Goal: Navigation & Orientation: Find specific page/section

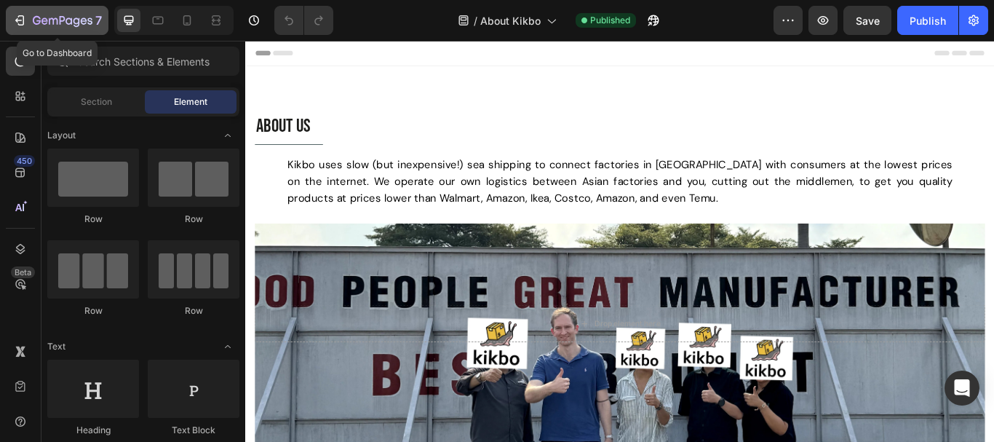
click at [20, 21] on icon "button" at bounding box center [19, 20] width 15 height 15
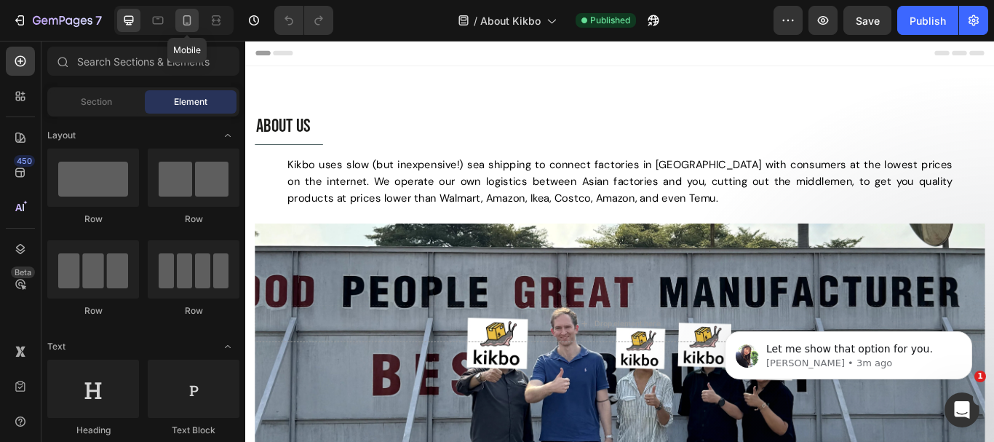
click at [186, 19] on icon at bounding box center [187, 20] width 15 height 15
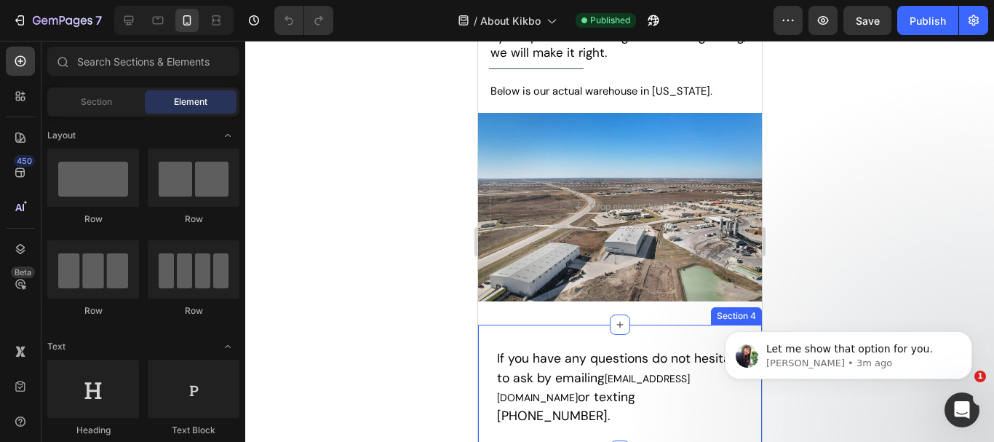
scroll to position [734, 0]
